Goal: Go to known website: Access a specific website the user already knows

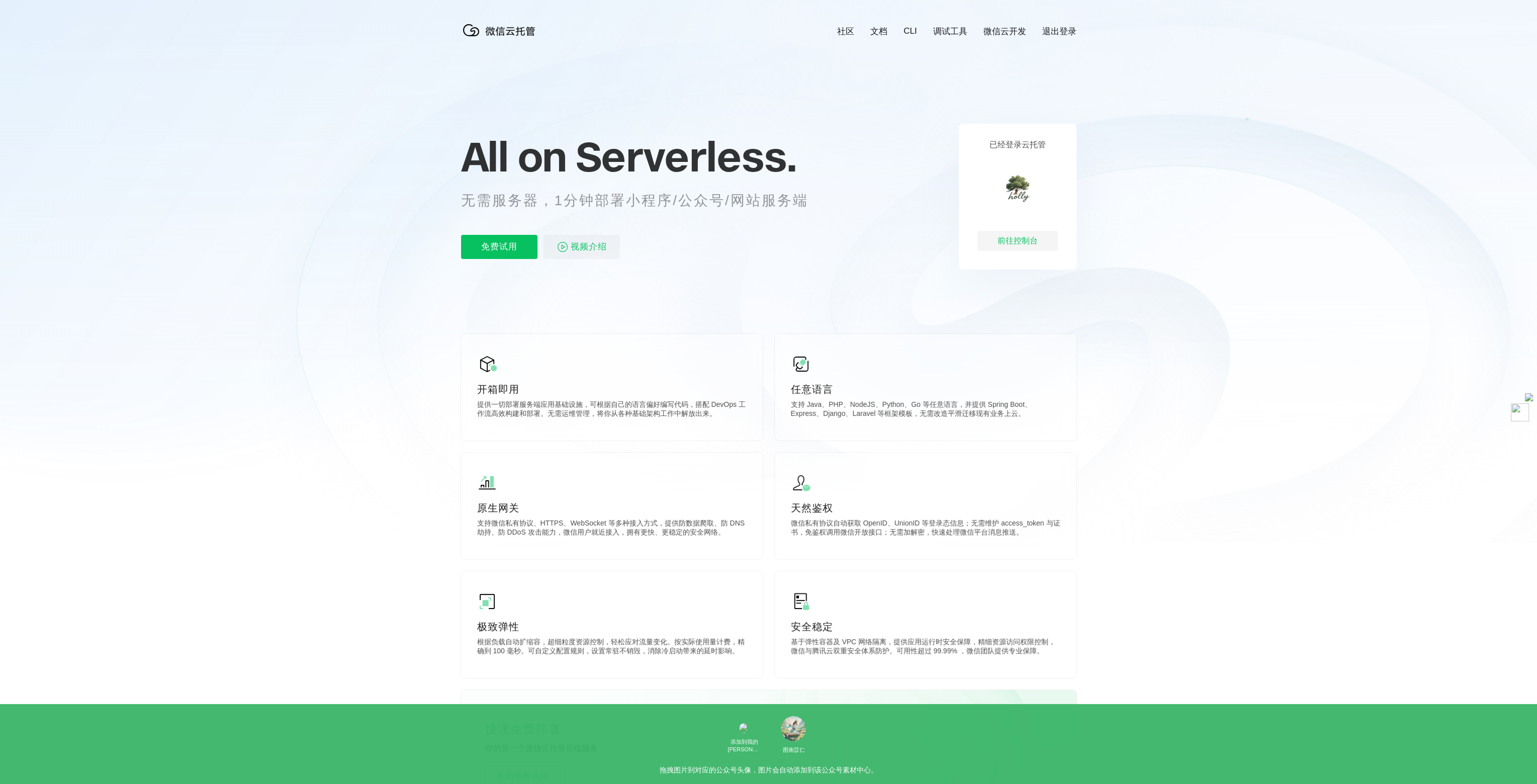
scroll to position [0, 1788]
click at [1020, 236] on div "前往控制台" at bounding box center [1017, 241] width 81 height 20
click at [1014, 241] on div "前往控制台" at bounding box center [1017, 241] width 81 height 20
